Goal: Task Accomplishment & Management: Manage account settings

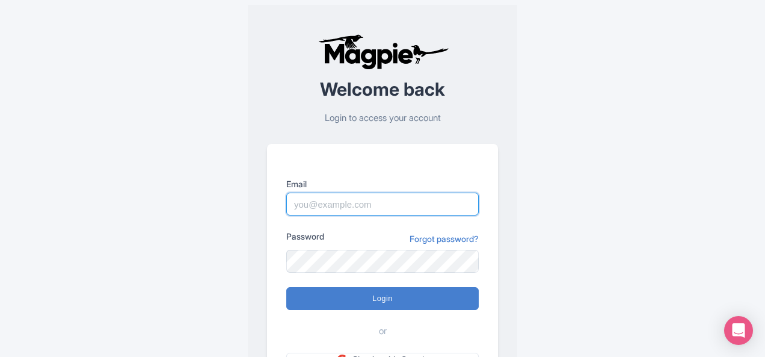
click at [336, 204] on input "Email" at bounding box center [382, 203] width 192 height 23
type input "iinfo@moroccotoursplanet.com"
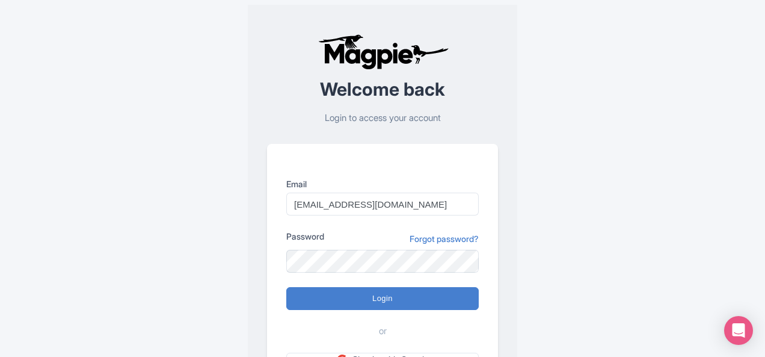
click at [548, 266] on div "Welcome back Login to access your account Email iinfo@moroccotoursplanet.com Pa…" at bounding box center [382, 235] width 596 height 470
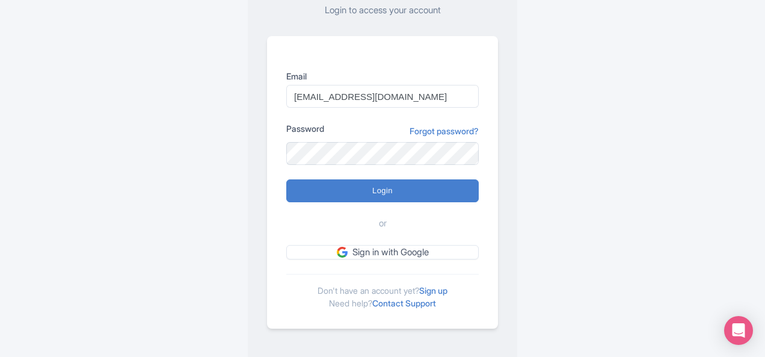
scroll to position [112, 0]
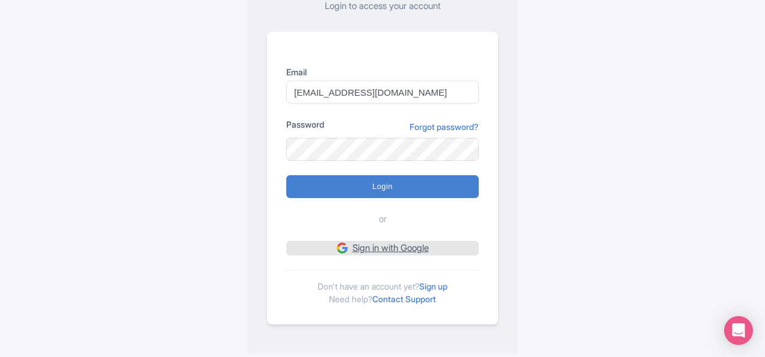
click at [425, 245] on link "Sign in with Google" at bounding box center [382, 248] width 192 height 15
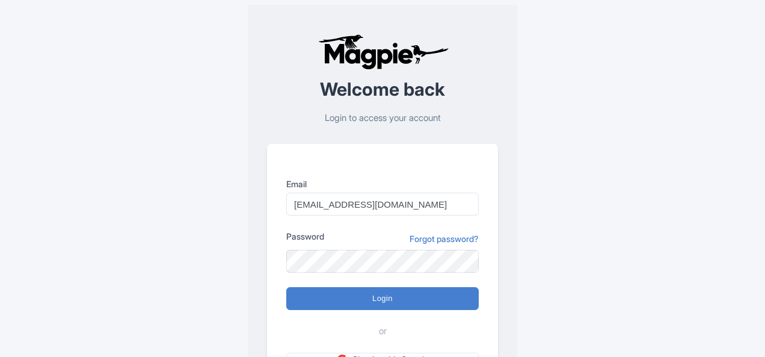
scroll to position [112, 0]
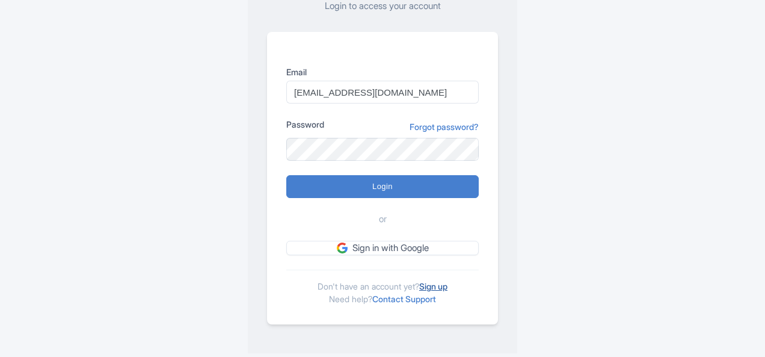
click at [443, 283] on link "Sign up" at bounding box center [433, 286] width 28 height 10
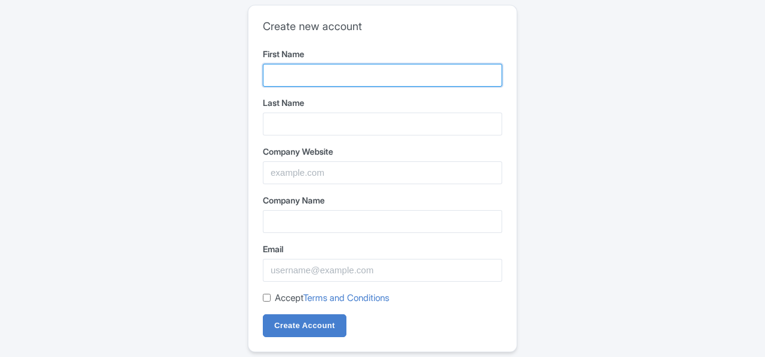
click at [338, 78] on input "First Name" at bounding box center [382, 75] width 239 height 23
type input "mustapha"
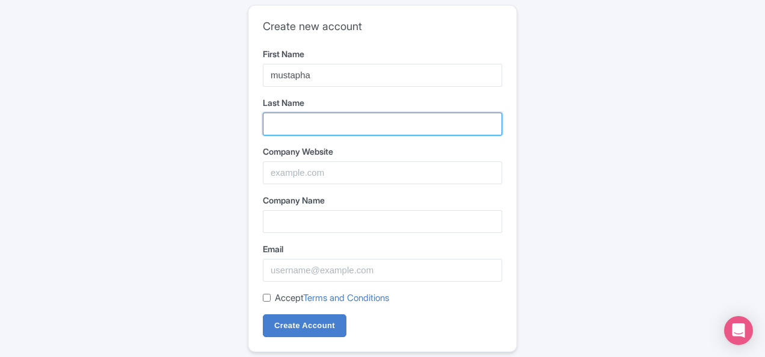
type input "alaoui"
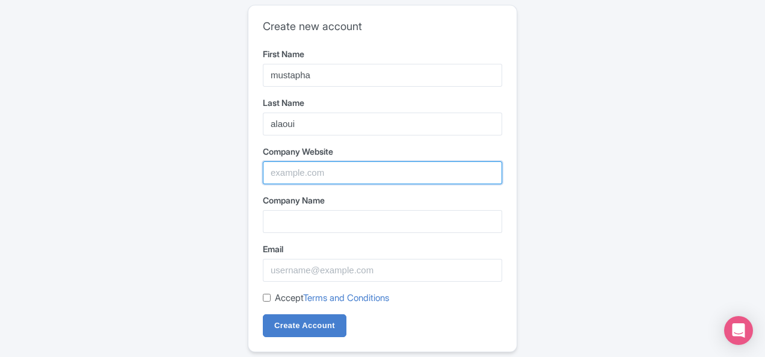
type input "moroccotoursplanet"
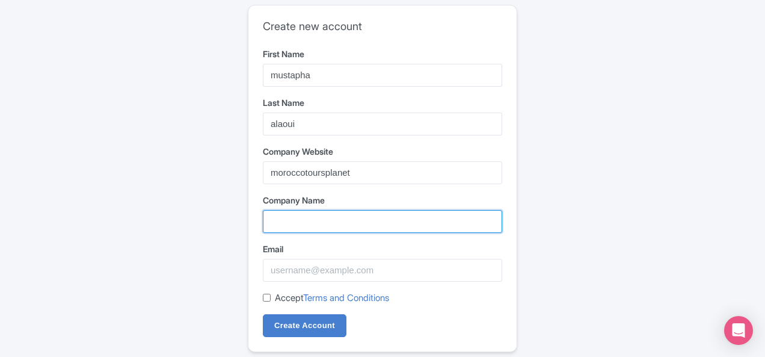
type input "moroccotoursplanet"
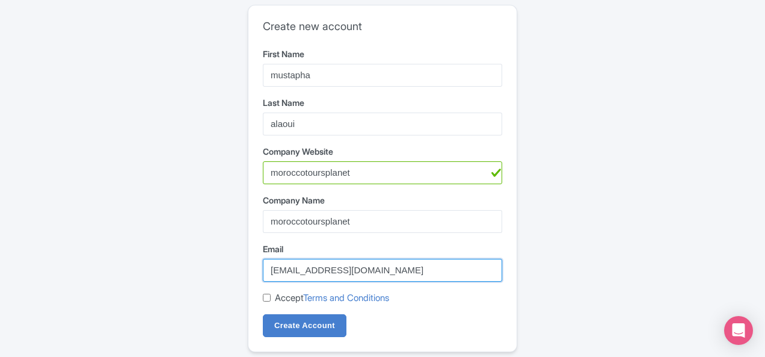
drag, startPoint x: 408, startPoint y: 267, endPoint x: 189, endPoint y: 278, distance: 219.8
click at [189, 278] on div "Create new account First Name [PERSON_NAME] Last Name alaoui Company Website mo…" at bounding box center [382, 192] width 596 height 385
type input "[EMAIL_ADDRESS][DOMAIN_NAME]"
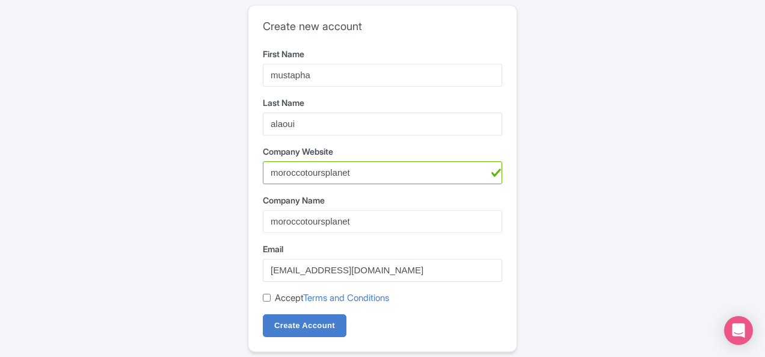
click at [267, 296] on input "Accept Terms and Conditions" at bounding box center [267, 297] width 8 height 8
checkbox input "true"
click at [296, 321] on input "Create Account" at bounding box center [305, 325] width 84 height 23
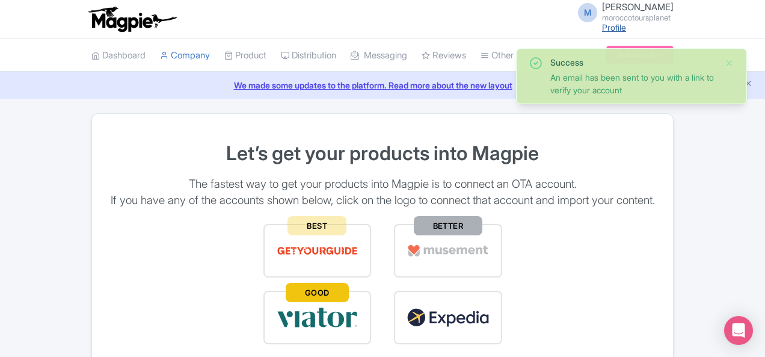
click at [626, 28] on link "Profile" at bounding box center [614, 27] width 24 height 10
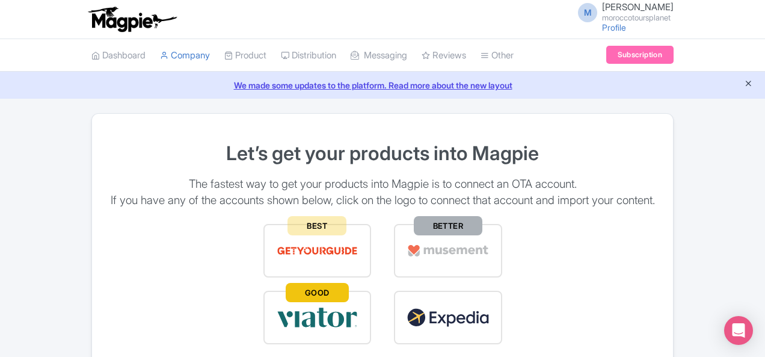
click at [748, 81] on icon "Close announcement" at bounding box center [748, 83] width 9 height 9
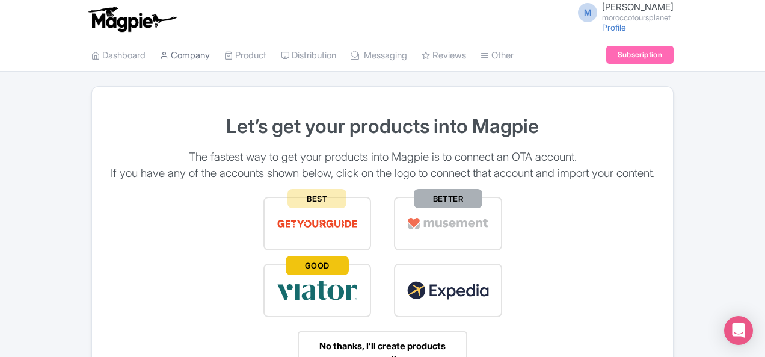
click at [160, 54] on link "Company" at bounding box center [185, 55] width 50 height 33
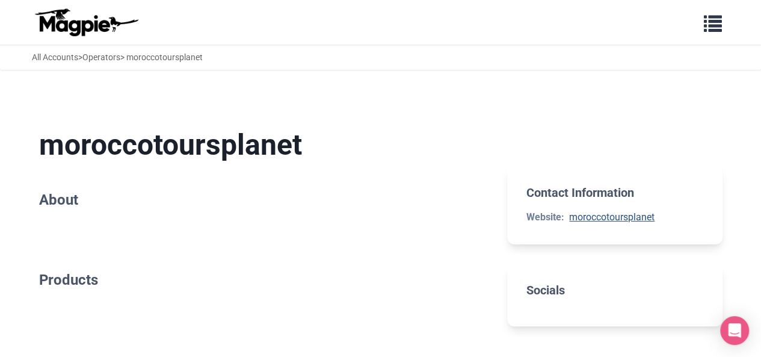
click at [607, 218] on link "moroccotoursplanet" at bounding box center [611, 216] width 85 height 11
click at [459, 221] on section "moroccotoursplanet About" at bounding box center [263, 170] width 449 height 124
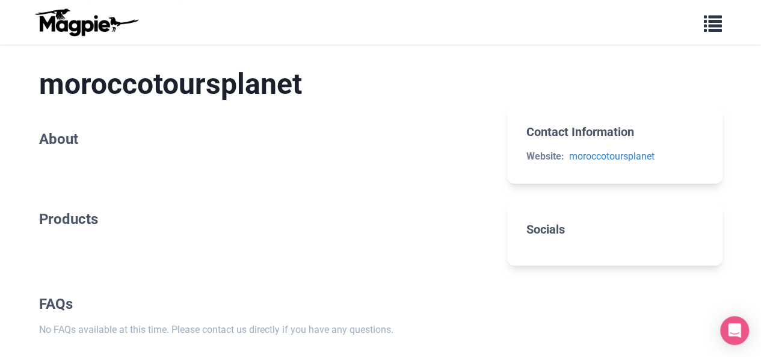
scroll to position [58, 0]
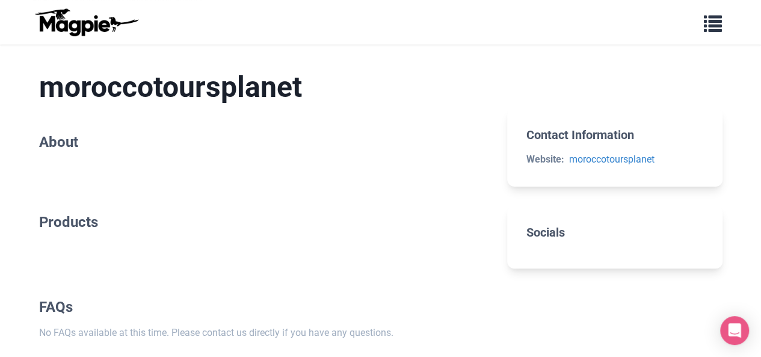
click at [60, 133] on h2 "About" at bounding box center [263, 141] width 449 height 17
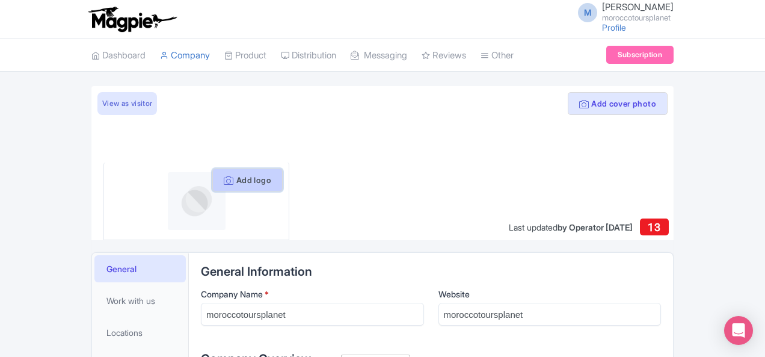
click at [242, 176] on button "Add logo" at bounding box center [247, 179] width 70 height 23
click at [224, 183] on button "Add logo" at bounding box center [247, 179] width 70 height 23
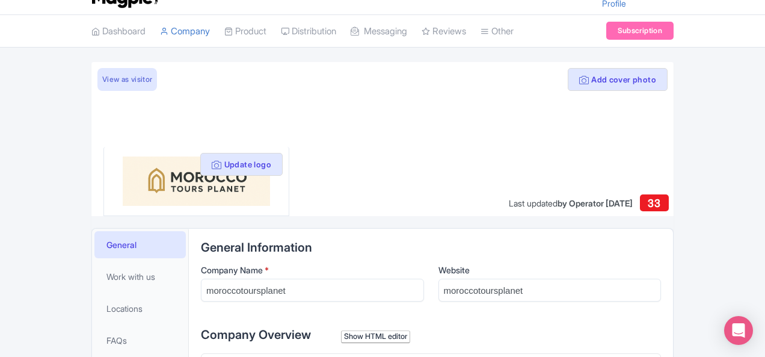
scroll to position [144, 0]
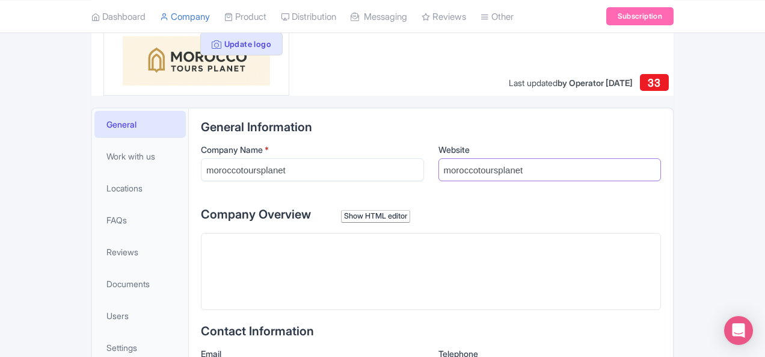
click at [547, 164] on input "moroccotoursplanet" at bounding box center [549, 169] width 223 height 23
type input "m"
paste input "https://moroccotoursplanet.com/"
type input "https://moroccotoursplanet.com/"
click at [465, 221] on label "Company Overview Show HTML editor" at bounding box center [431, 214] width 460 height 18
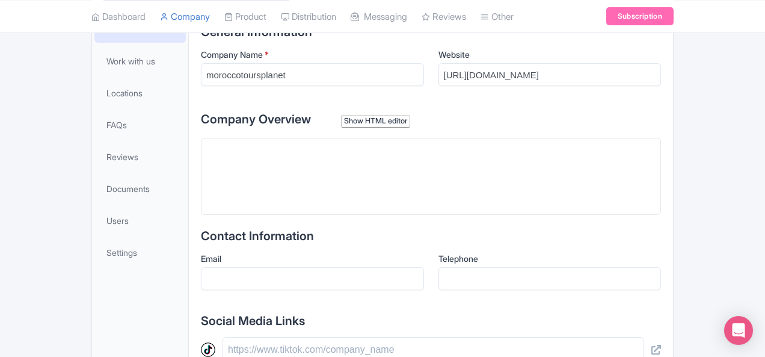
scroll to position [241, 0]
click at [357, 190] on trix-editor at bounding box center [431, 174] width 460 height 77
click at [219, 147] on trix-editor at bounding box center [431, 174] width 460 height 77
paste trix-editor "<div>&nbsp;Morocco Tours Planet is your gateway to authentic Moroccan adventure…"
type trix-editor "<div>&nbsp;Morocco Tours Planet is your gateway to authentic Moroccan adventure…"
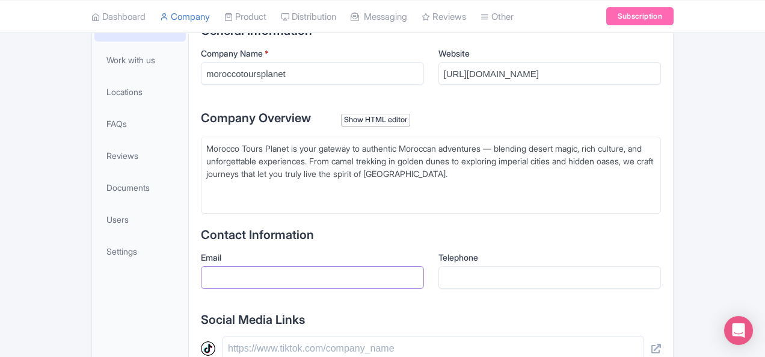
click at [201, 281] on input "Email" at bounding box center [312, 277] width 223 height 23
type input "[EMAIL_ADDRESS][DOMAIN_NAME]"
click at [489, 284] on input "Telephone" at bounding box center [549, 277] width 223 height 23
type input "00212612121201"
click at [524, 320] on h2 "Social Media Links" at bounding box center [431, 319] width 460 height 13
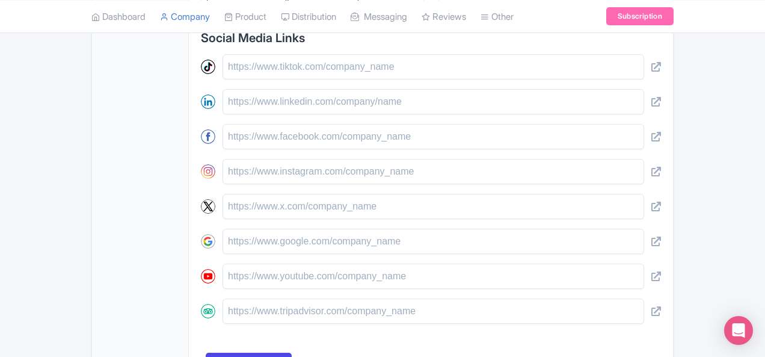
scroll to position [604, 0]
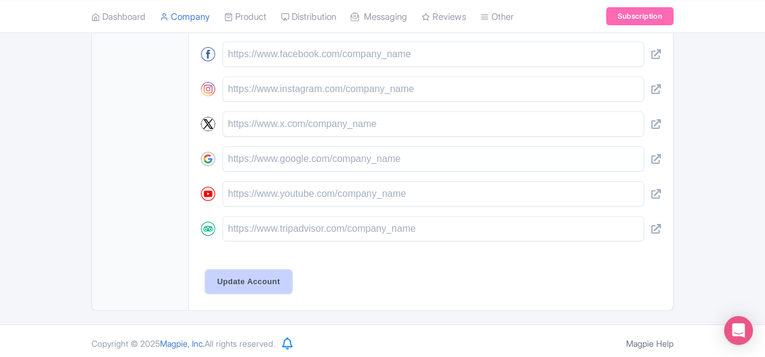
click at [211, 277] on input "Update Account" at bounding box center [249, 281] width 86 height 23
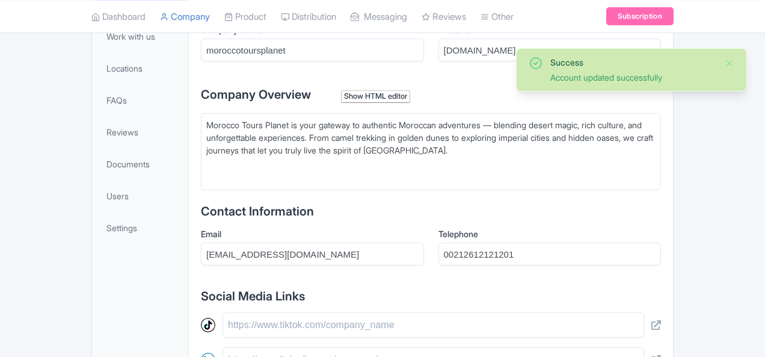
scroll to position [264, 0]
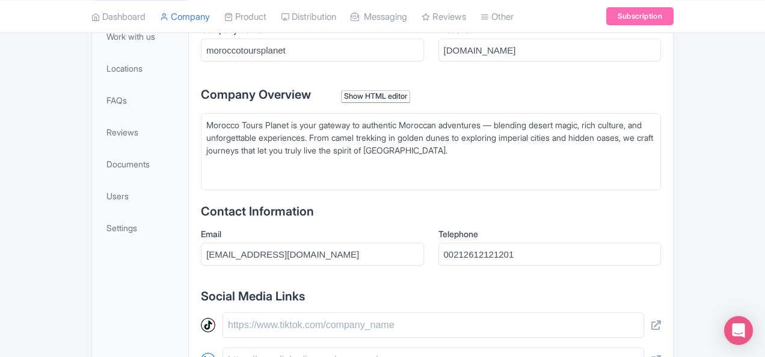
click at [611, 20] on ul "Dashboard Company Product My Products Image Library Rate Sheets Distribution Ma…" at bounding box center [382, 16] width 596 height 32
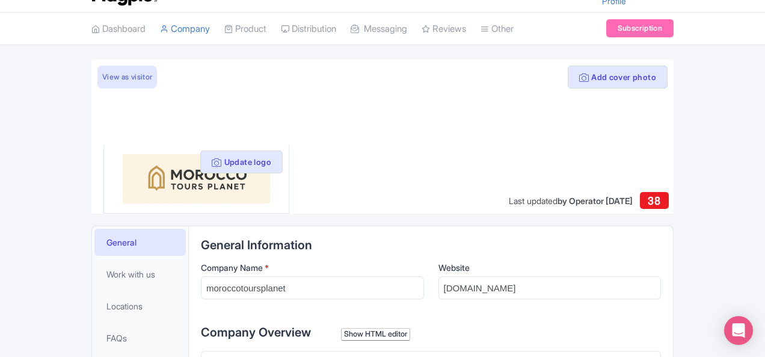
scroll to position [0, 0]
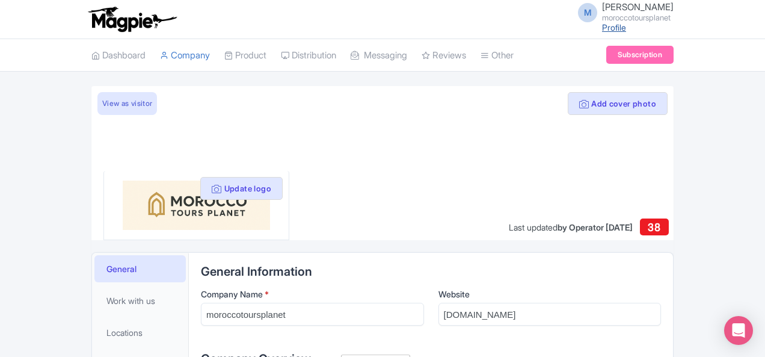
click at [626, 28] on link "Profile" at bounding box center [614, 27] width 24 height 10
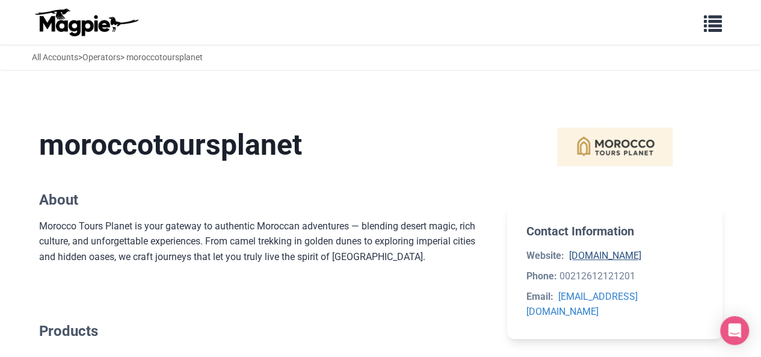
click at [622, 259] on link "[DOMAIN_NAME]" at bounding box center [605, 255] width 72 height 11
